Goal: Check status: Check status

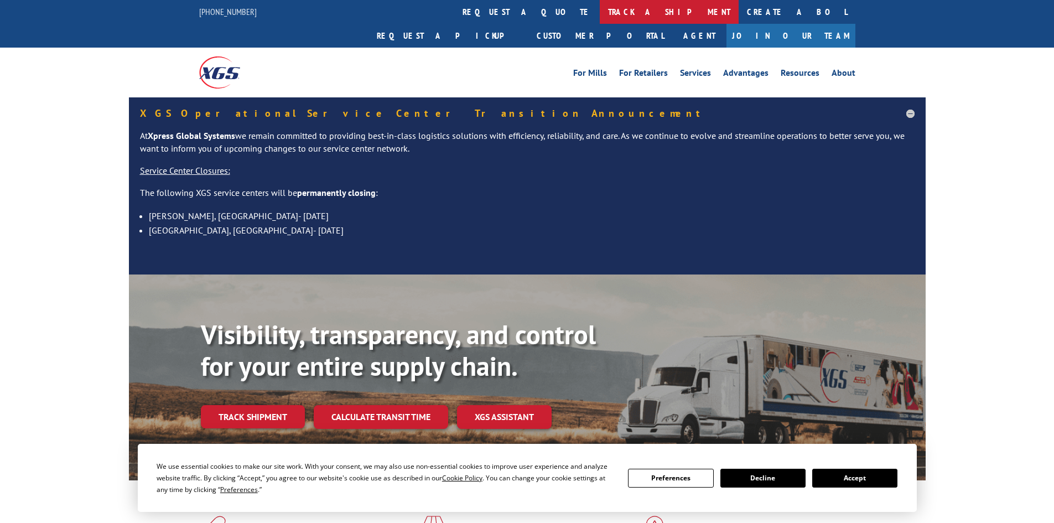
click at [600, 12] on link "track a shipment" at bounding box center [669, 12] width 139 height 24
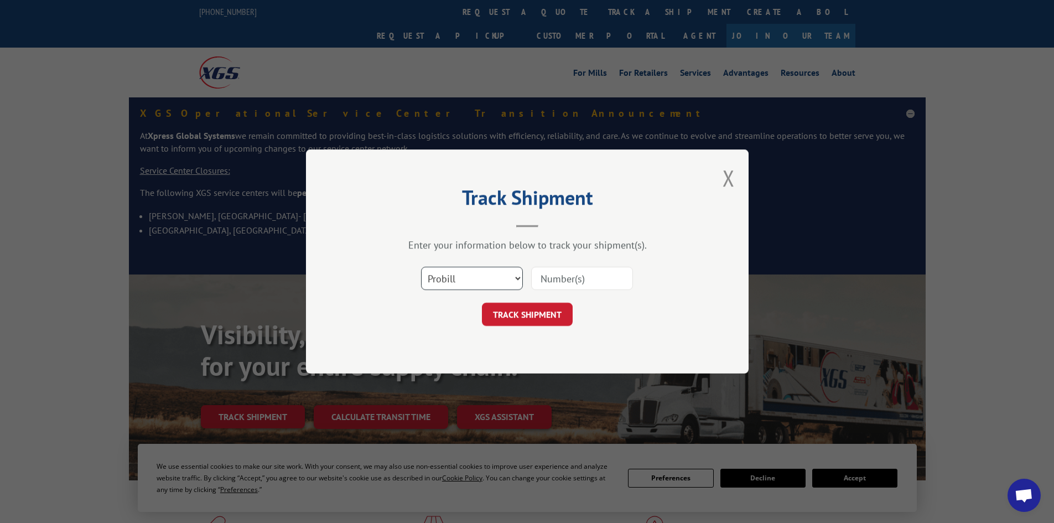
click at [458, 279] on select "Select category... Probill BOL PO" at bounding box center [472, 278] width 102 height 23
select select "bol"
click at [421, 267] on select "Select category... Probill BOL PO" at bounding box center [472, 278] width 102 height 23
paste input "6006105"
type input "6006105"
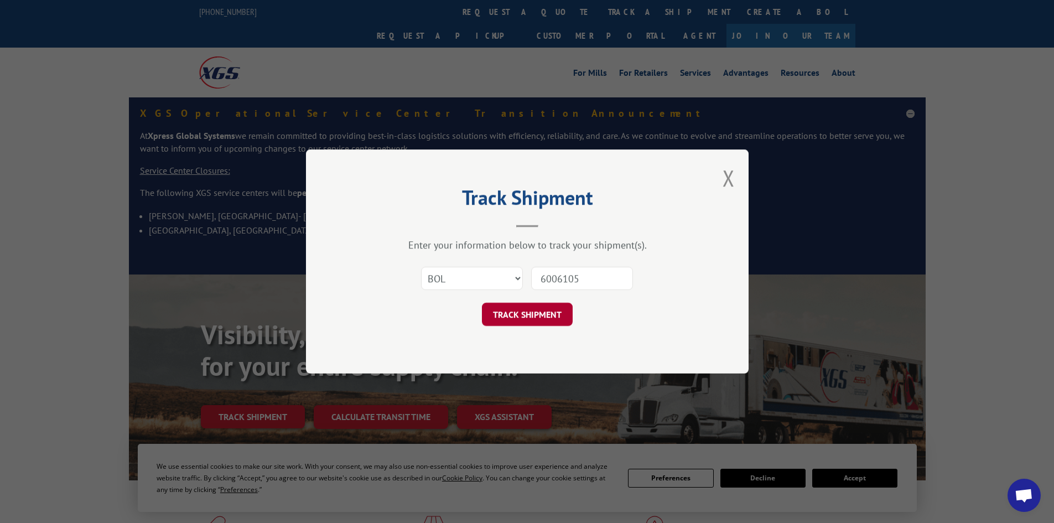
click at [543, 316] on button "TRACK SHIPMENT" at bounding box center [527, 314] width 91 height 23
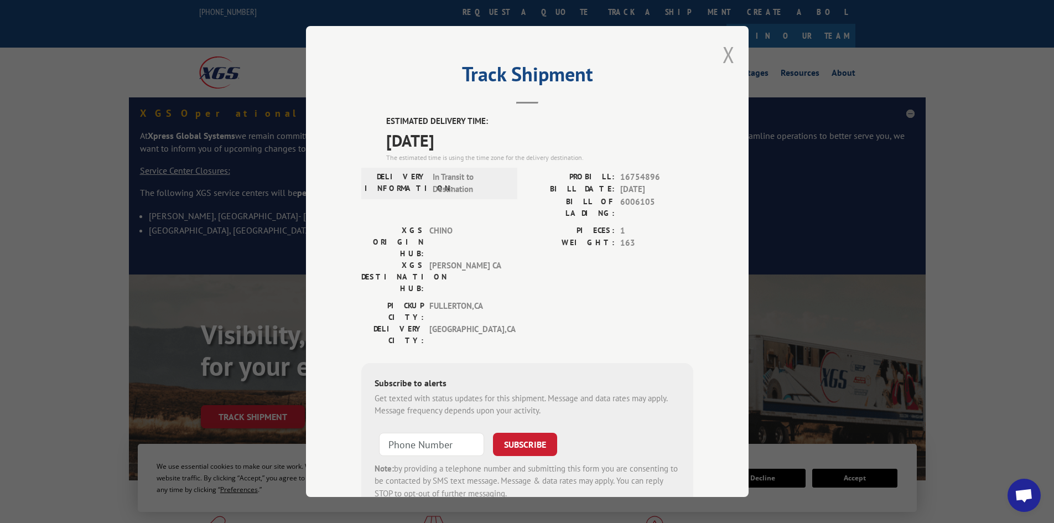
click at [723, 53] on button "Close modal" at bounding box center [729, 54] width 12 height 29
